Goal: Task Accomplishment & Management: Complete application form

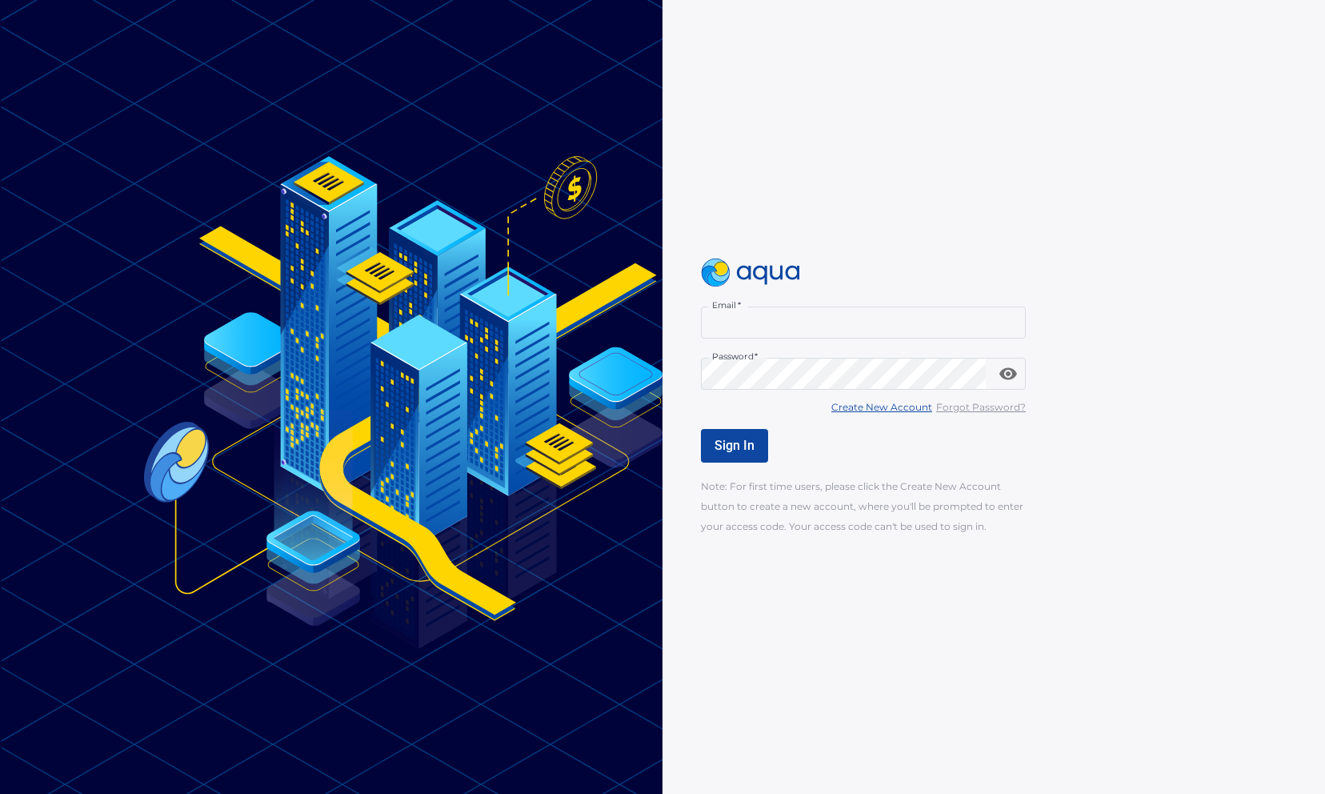
click at [832, 336] on input "Email   *" at bounding box center [863, 323] width 325 height 32
click at [824, 328] on input "Email   *" at bounding box center [863, 323] width 325 height 32
type input "**********"
click at [711, 451] on button "Sign In" at bounding box center [734, 446] width 67 height 34
click at [753, 448] on span "Sign In" at bounding box center [735, 445] width 40 height 15
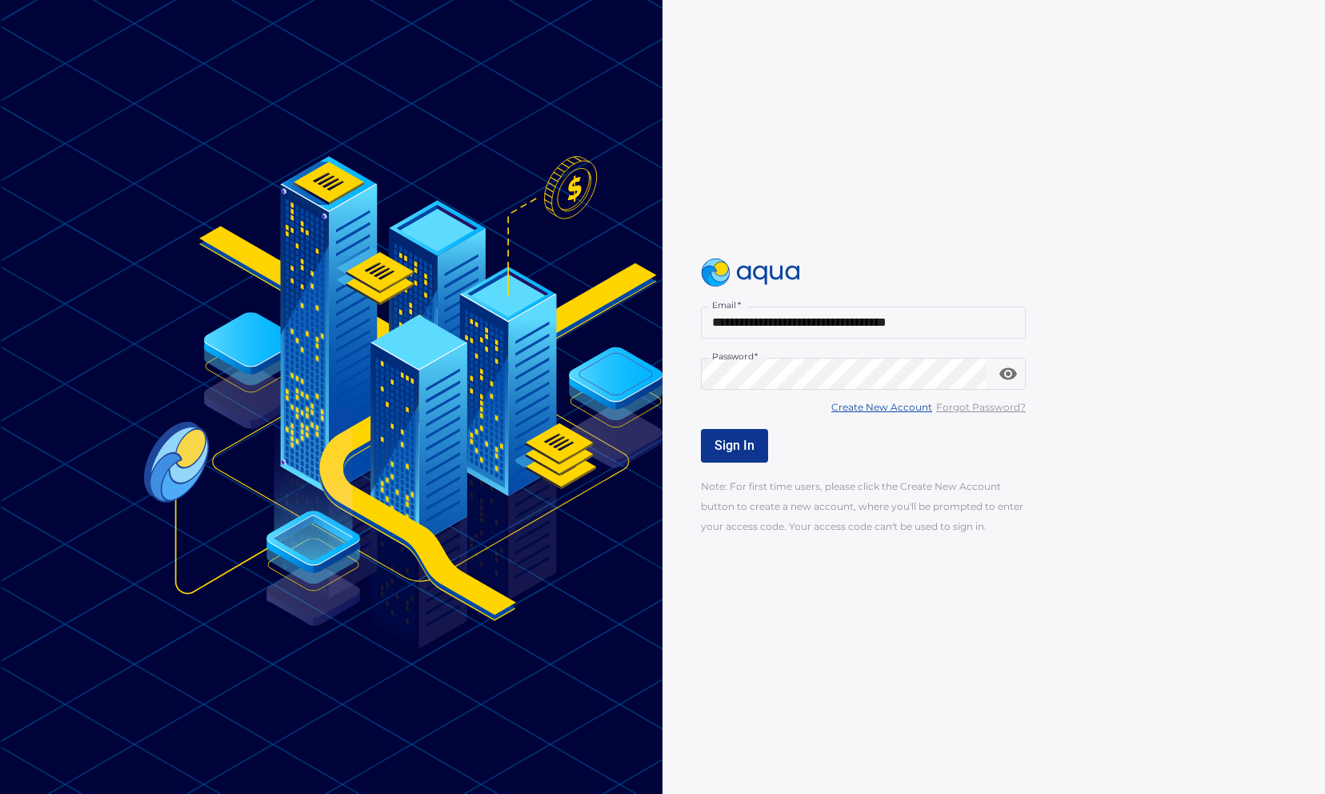
click at [871, 409] on u "Create New Account" at bounding box center [882, 407] width 101 height 12
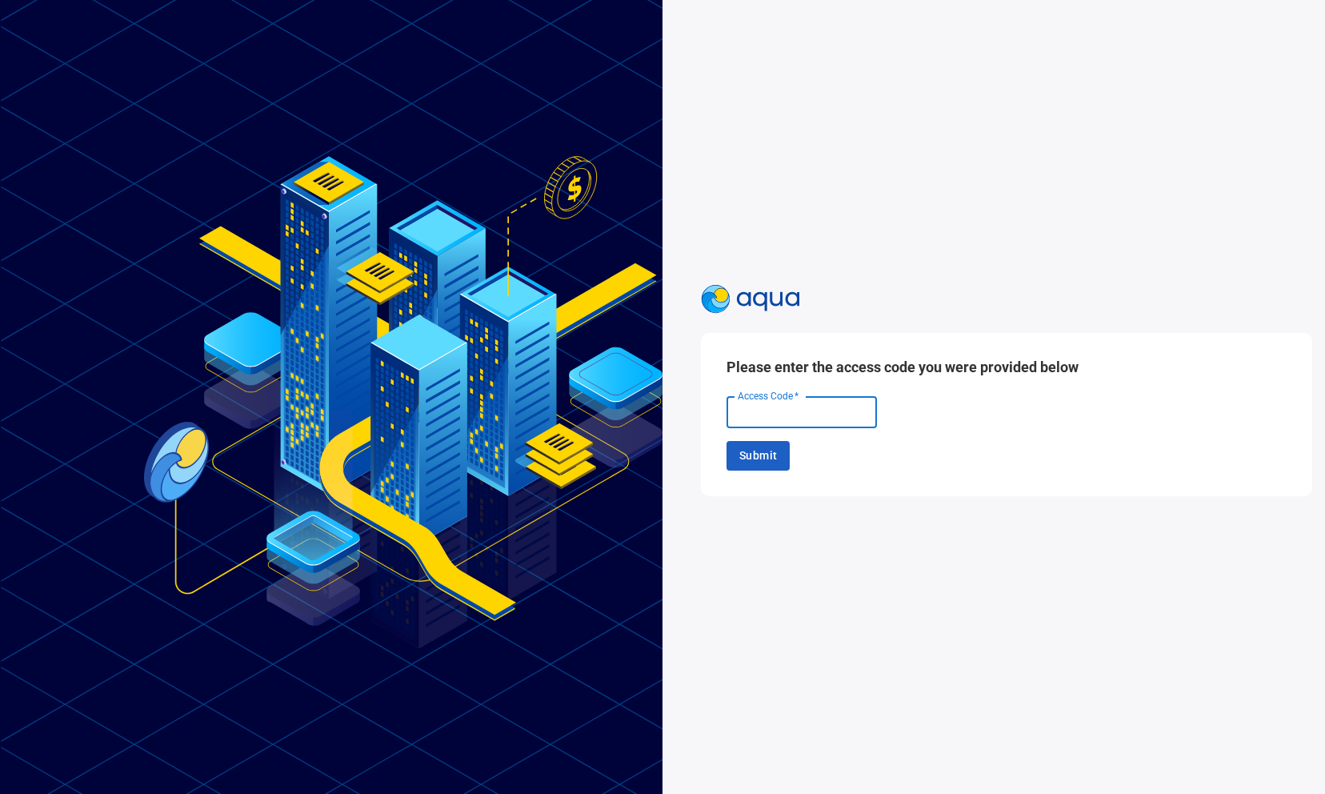
click at [775, 422] on input "Access Code   *" at bounding box center [802, 412] width 150 height 32
